Goal: Information Seeking & Learning: Learn about a topic

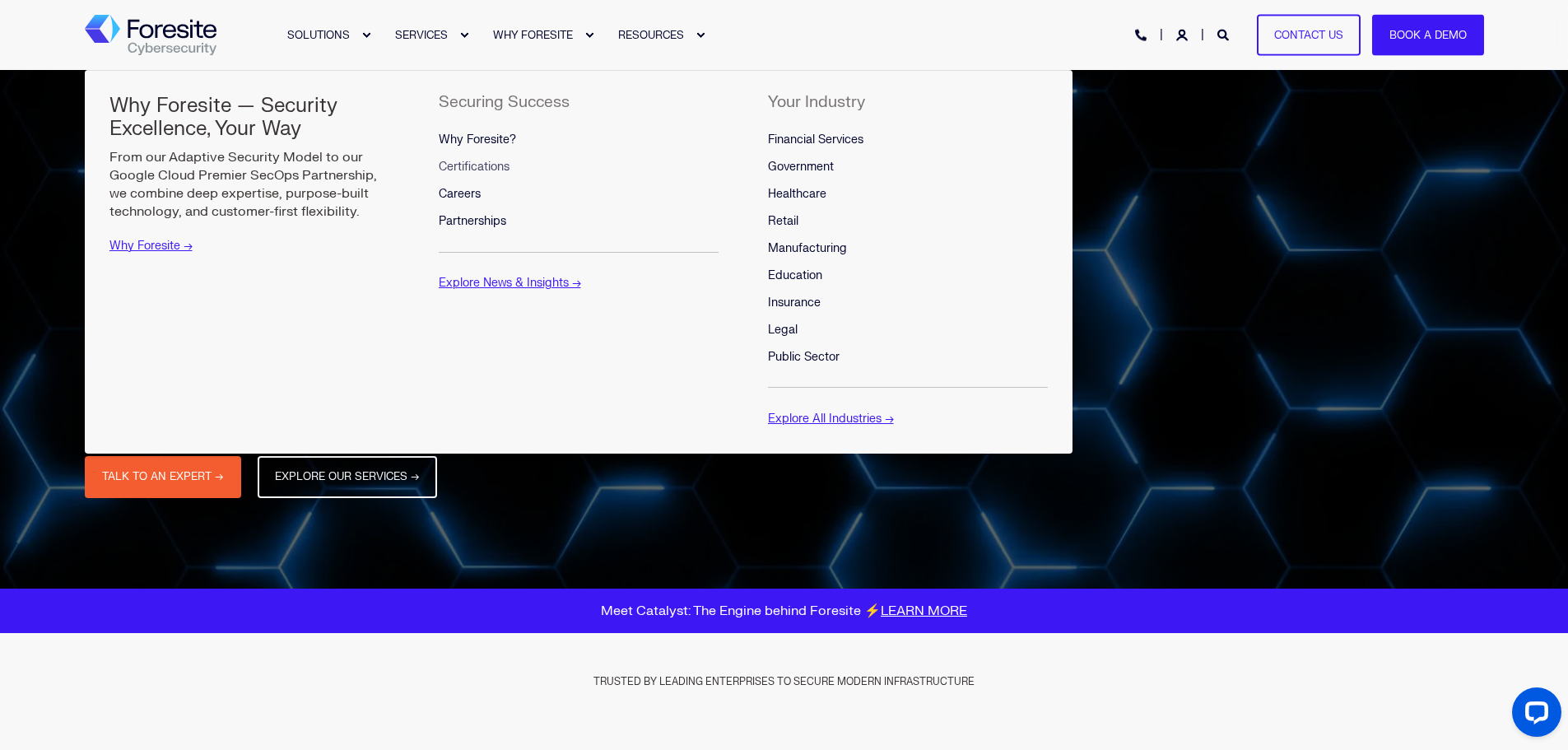
click at [469, 168] on span "Certifications" at bounding box center [474, 166] width 71 height 14
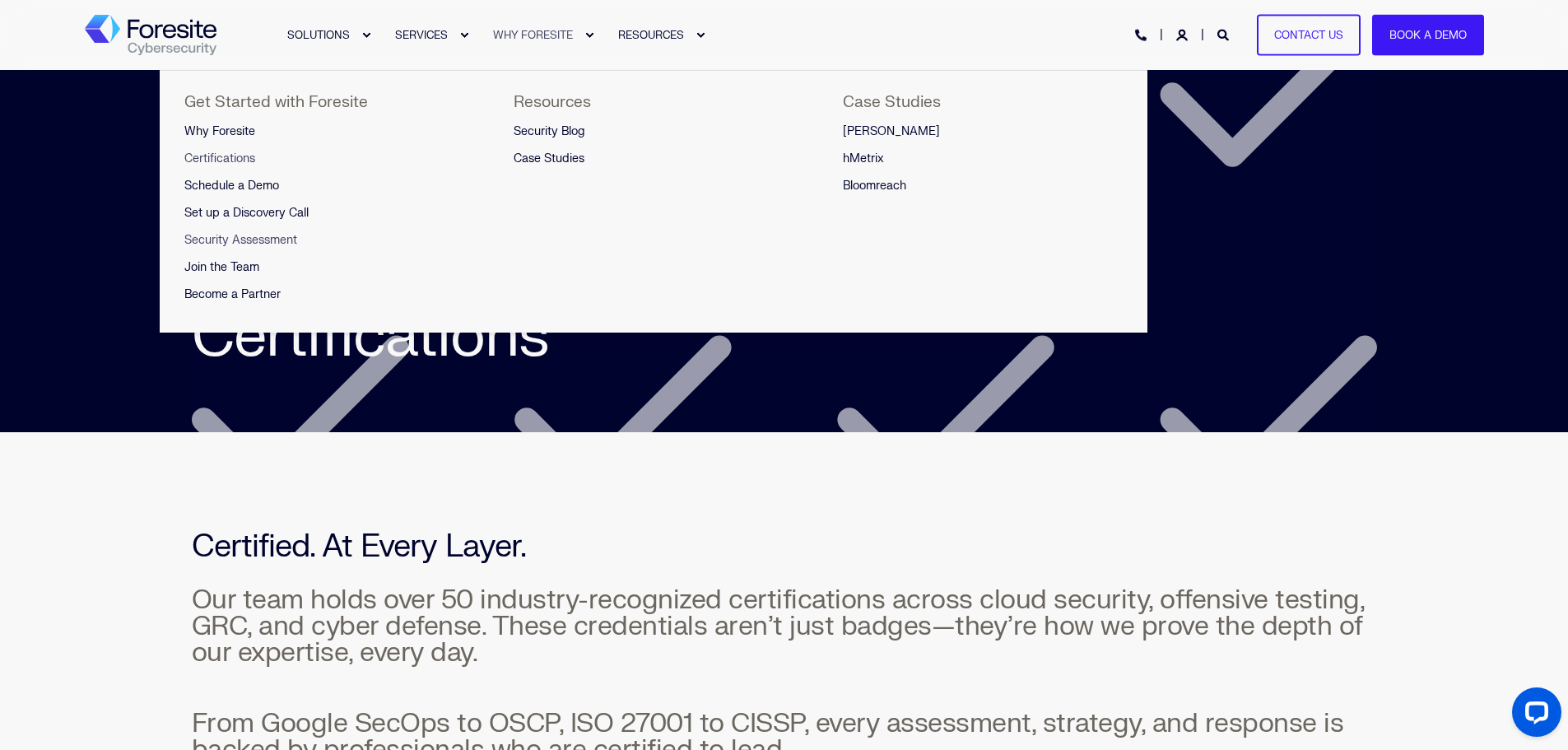
click at [275, 243] on span "Security Assessment" at bounding box center [241, 240] width 113 height 14
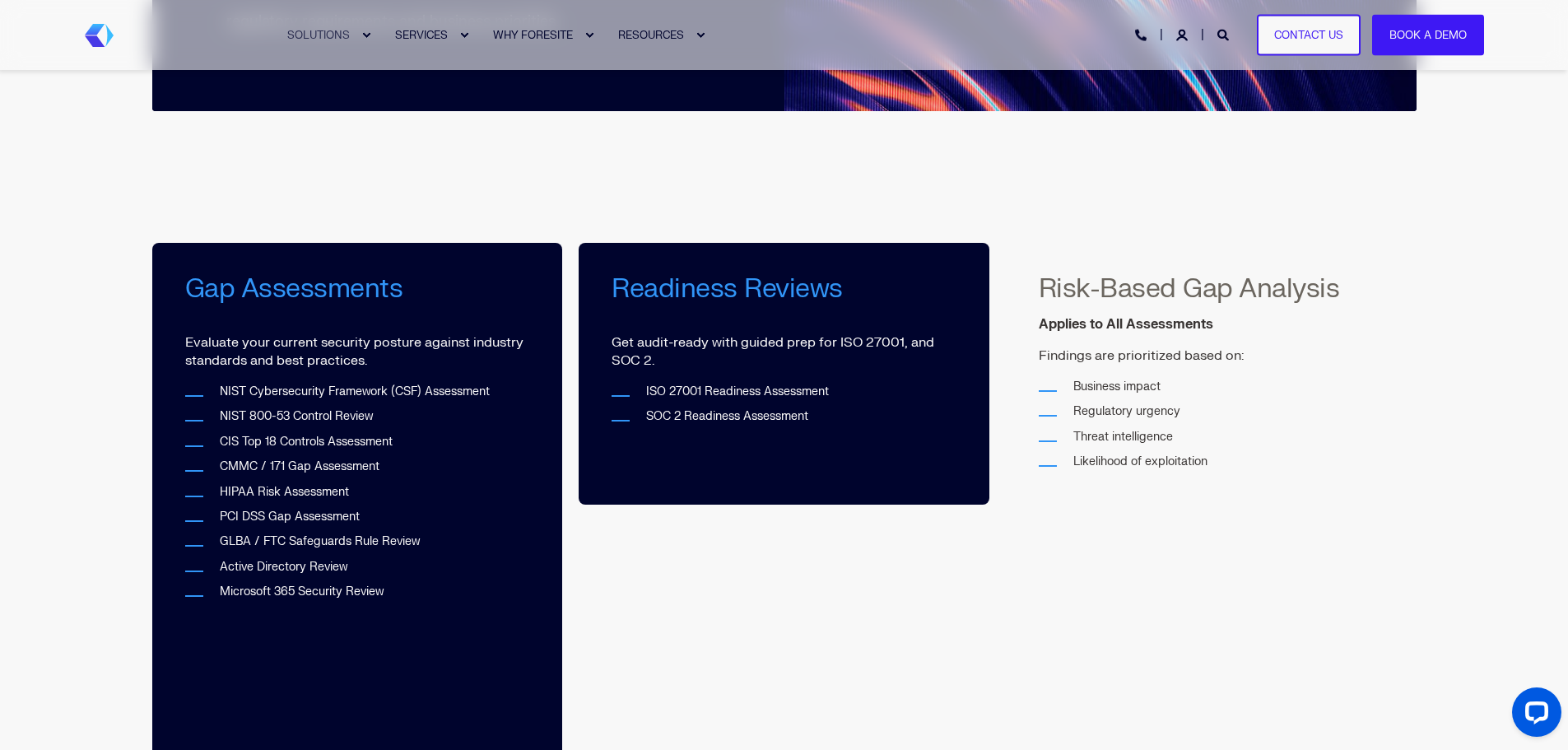
scroll to position [494, 0]
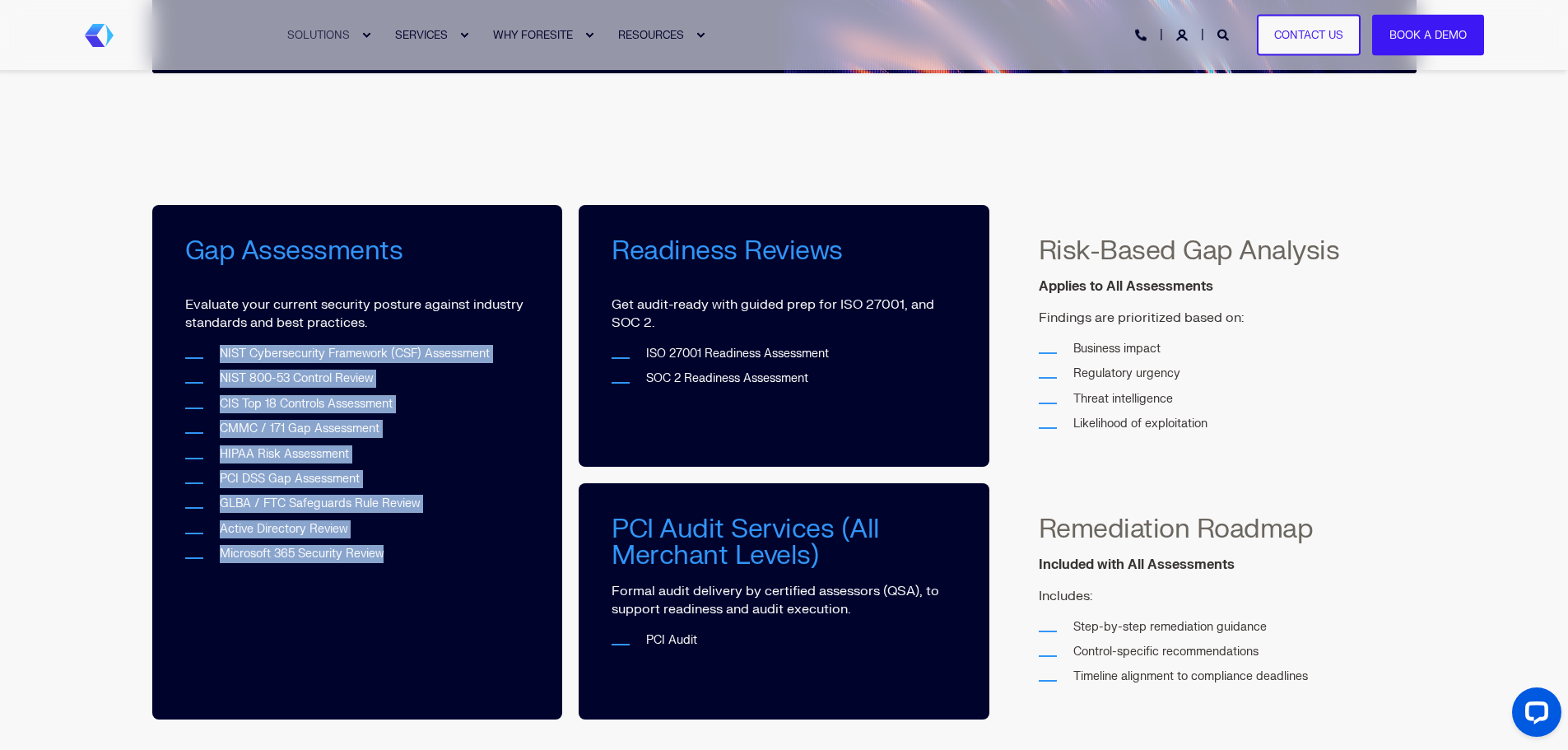
drag, startPoint x: 395, startPoint y: 557, endPoint x: 220, endPoint y: 343, distance: 276.4
click at [220, 343] on div "Gap Assessments Evaluate your current security posture against industry standar…" at bounding box center [358, 401] width 345 height 326
copy ul "NIST Cybersecurity Framework (CSF) Assessment NIST 800-53 Control Review CIS To…"
